Goal: Transaction & Acquisition: Download file/media

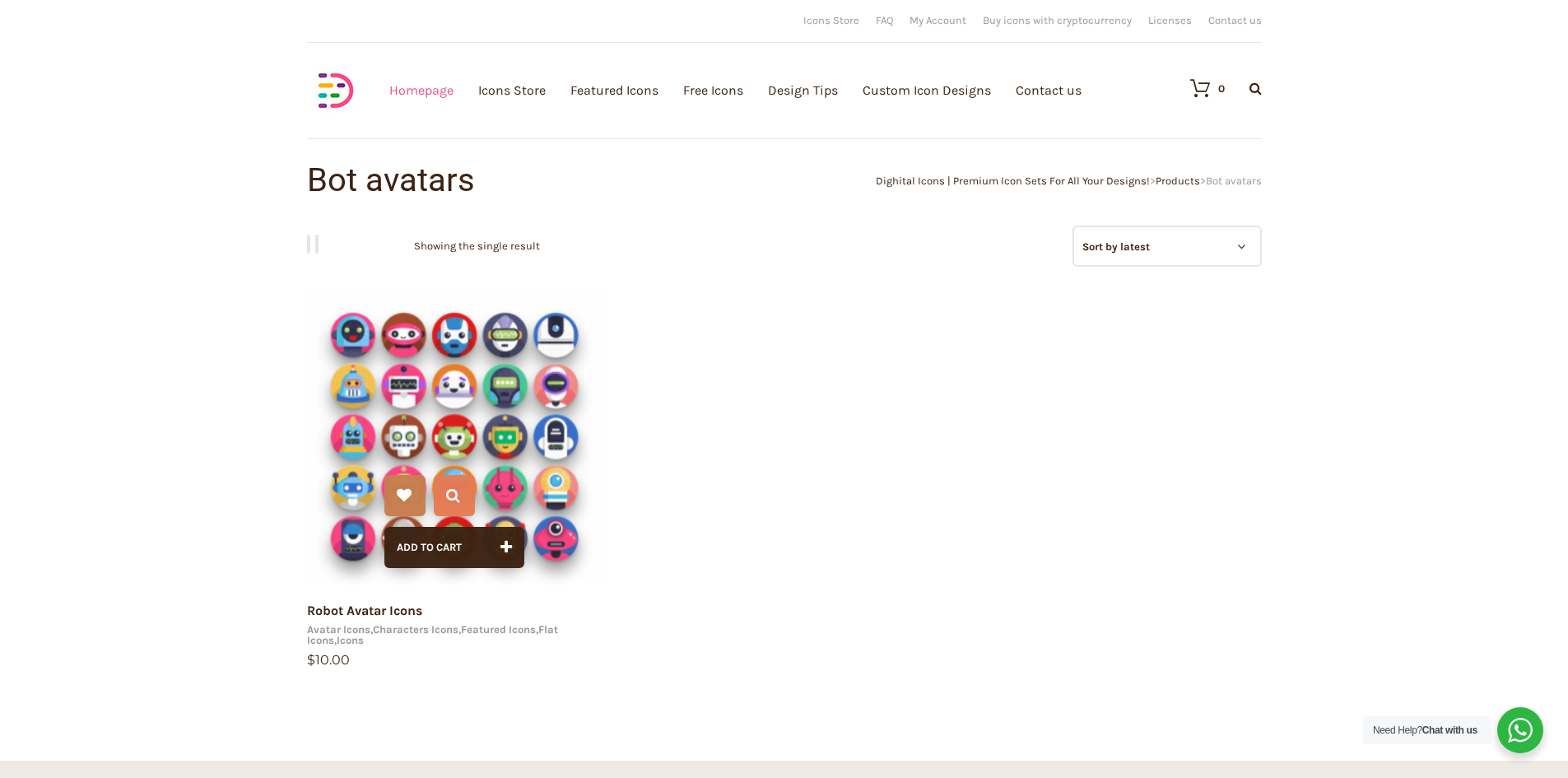
click at [418, 90] on link "Homepage" at bounding box center [421, 89] width 64 height 180
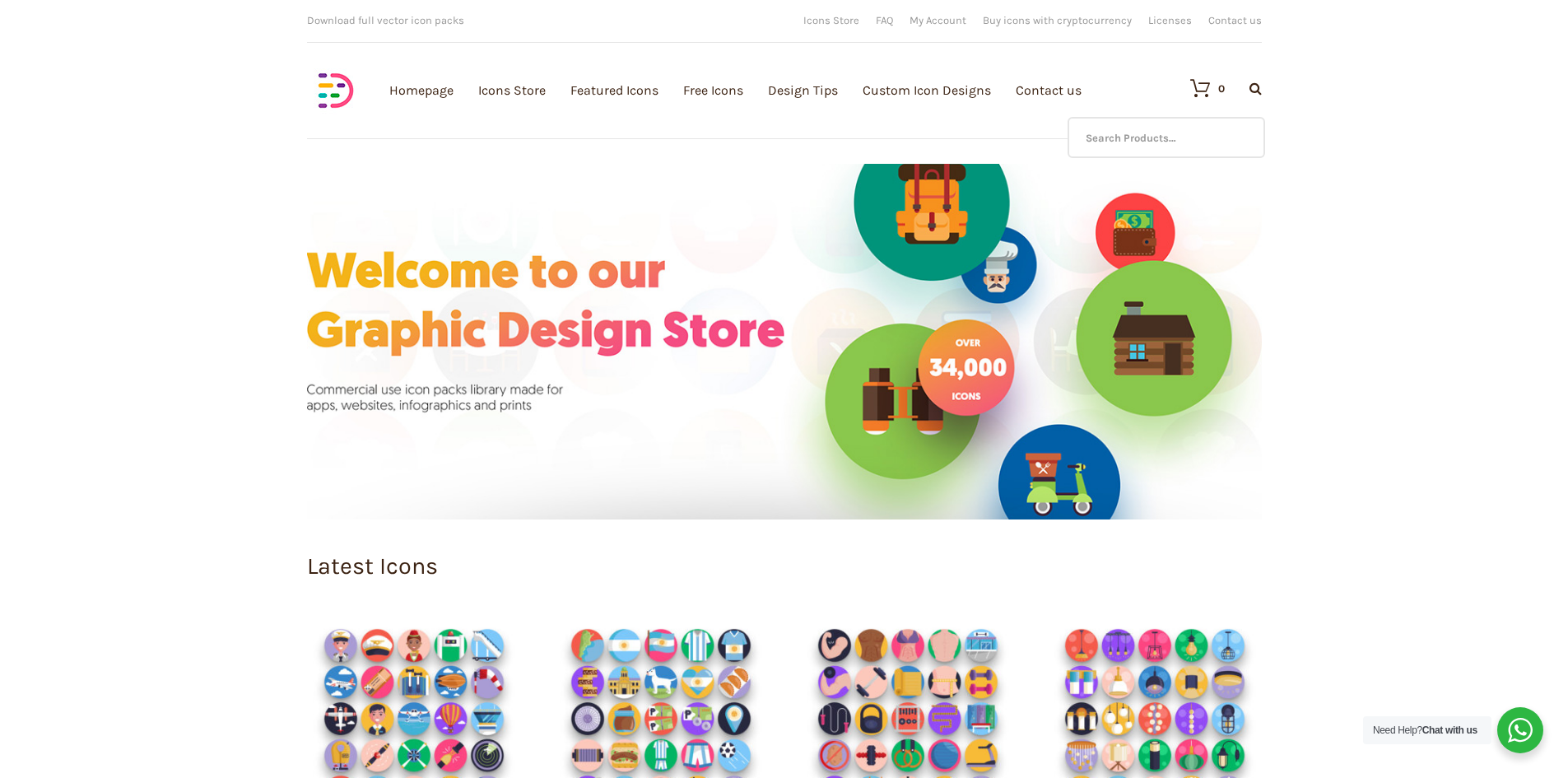
click at [1262, 85] on div "Download full vector icon packs Customisable vector illustrations We provide hi…" at bounding box center [784, 82] width 987 height 163
click at [1183, 139] on input "text" at bounding box center [1165, 138] width 197 height 41
type input "bot"
